Goal: Transaction & Acquisition: Purchase product/service

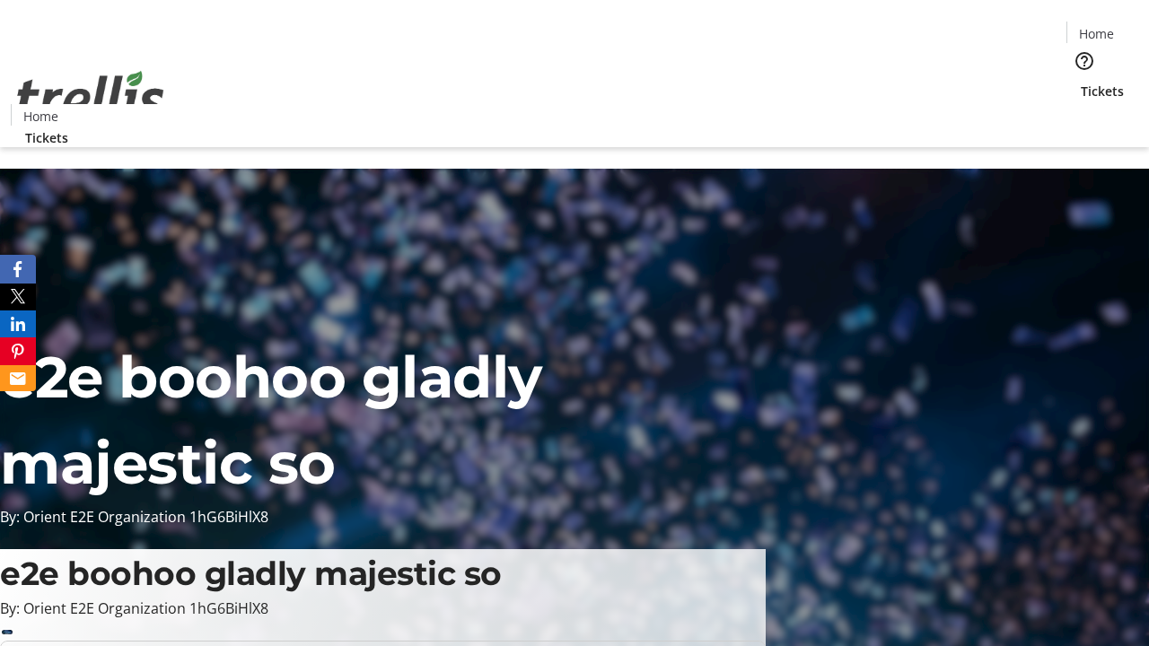
click at [1097, 27] on span "Sign Up" at bounding box center [1105, 25] width 52 height 22
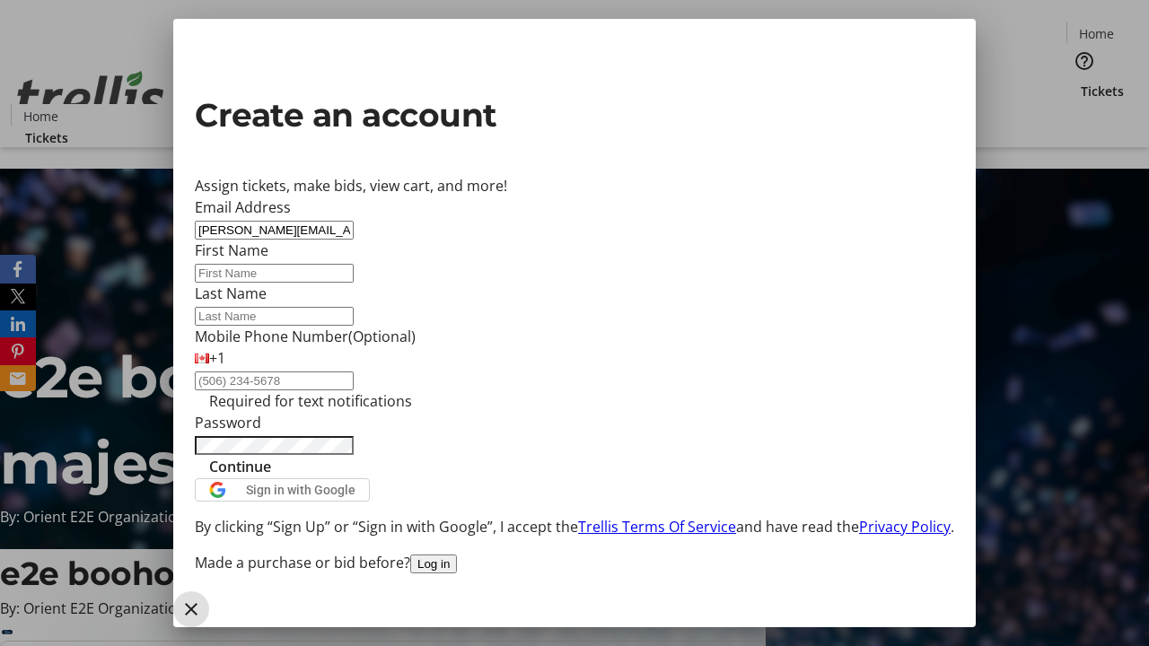
type input "[PERSON_NAME][EMAIL_ADDRESS][DOMAIN_NAME]"
type input "[PERSON_NAME]"
type input "Feest"
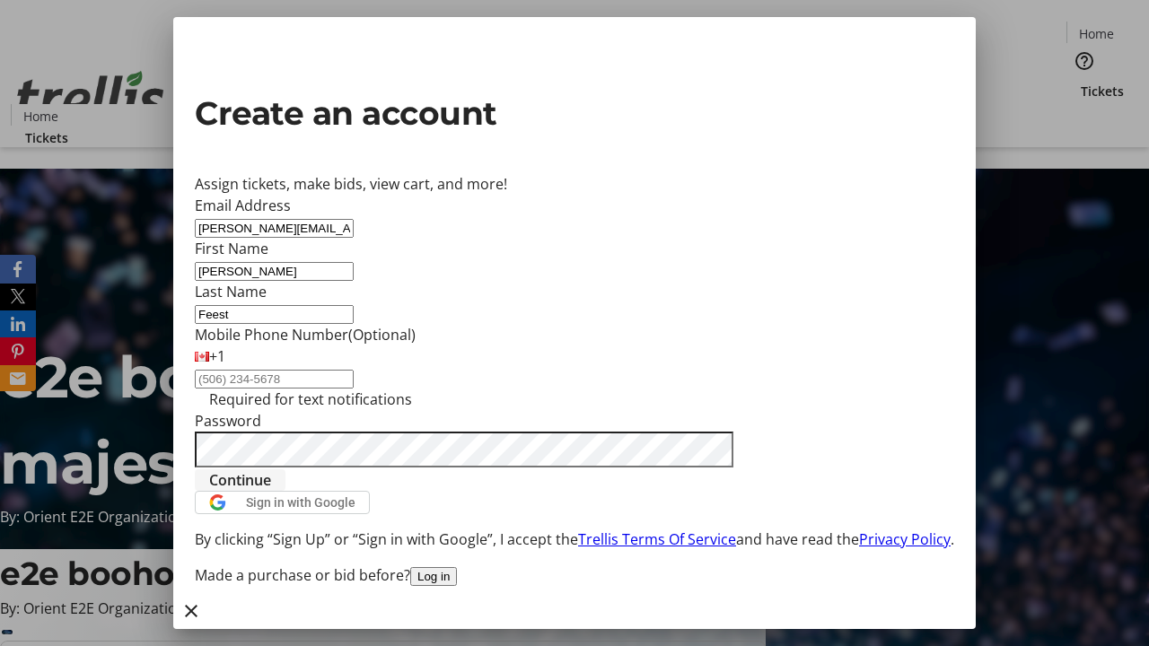
click at [271, 491] on span "Continue" at bounding box center [240, 480] width 62 height 22
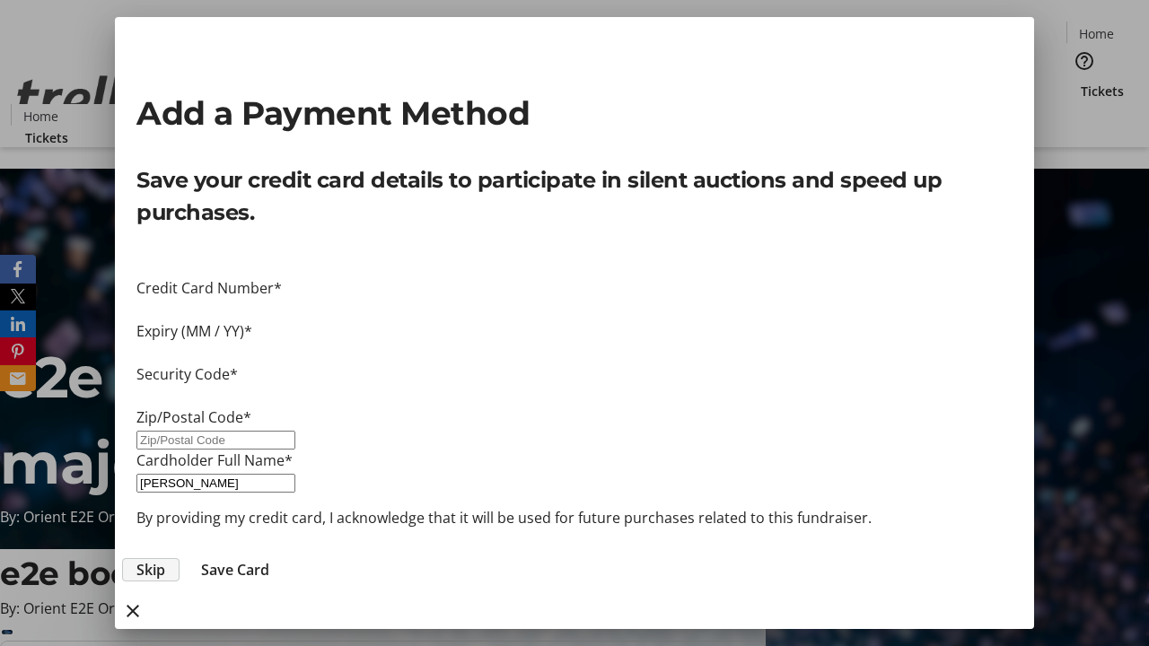
click at [165, 559] on span "Skip" at bounding box center [150, 570] width 29 height 22
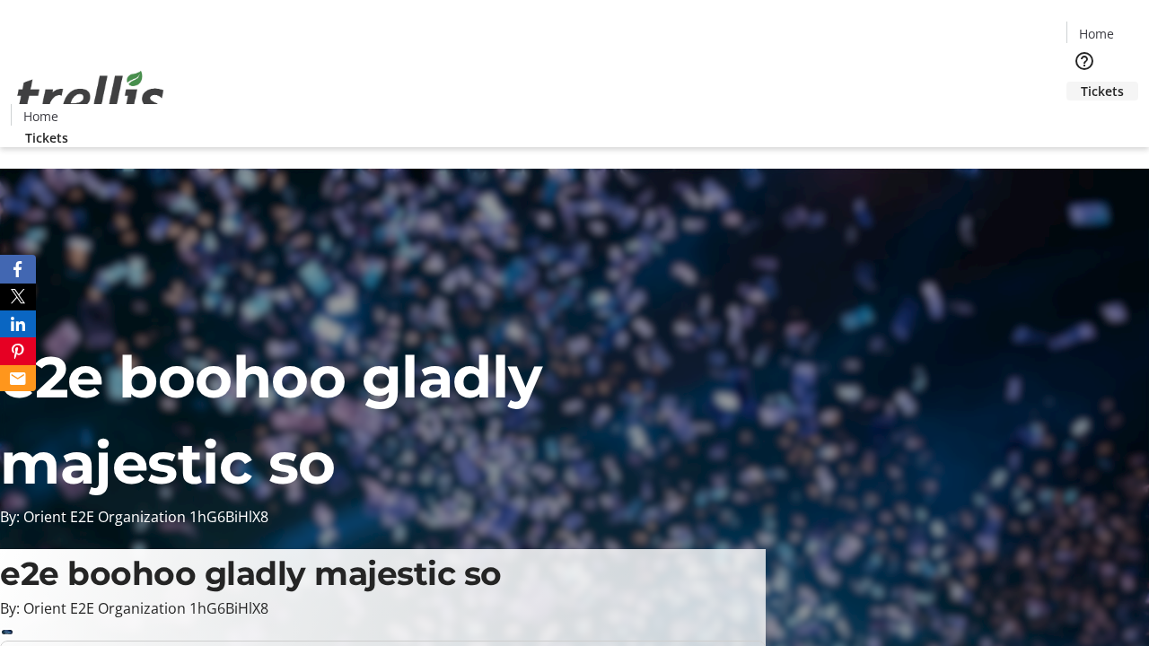
click at [1080, 82] on span "Tickets" at bounding box center [1101, 91] width 43 height 19
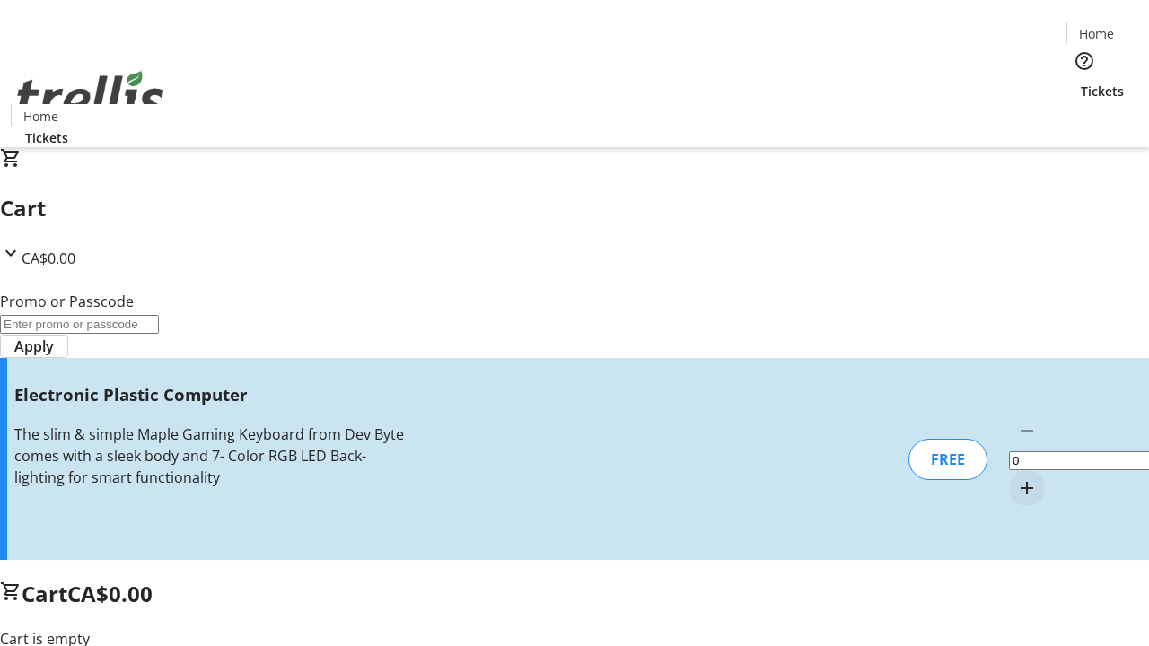
click at [1016, 477] on mat-icon "Increment by one" at bounding box center [1027, 488] width 22 height 22
type input "1"
